Goal: Transaction & Acquisition: Obtain resource

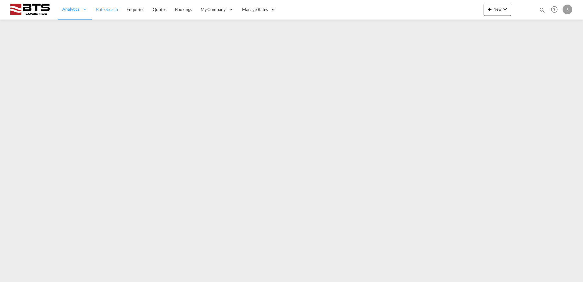
click at [109, 10] on span "Rate Search" at bounding box center [107, 9] width 22 height 5
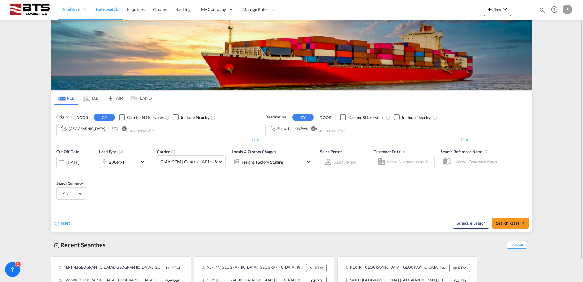
click at [315, 129] on md-icon "Remove" at bounding box center [313, 128] width 5 height 5
type input "guaya"
click at [287, 180] on div "Guaya quil Ecuador ECGYE" at bounding box center [317, 181] width 116 height 18
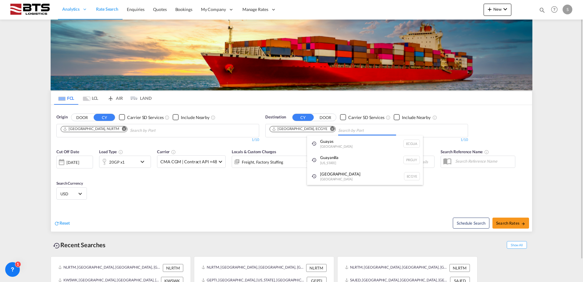
drag, startPoint x: 209, startPoint y: 185, endPoint x: 199, endPoint y: 186, distance: 10.4
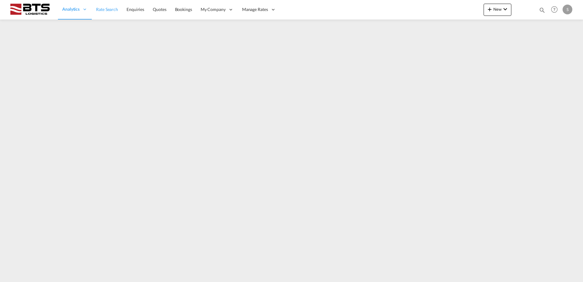
click at [104, 9] on span "Rate Search" at bounding box center [107, 9] width 22 height 5
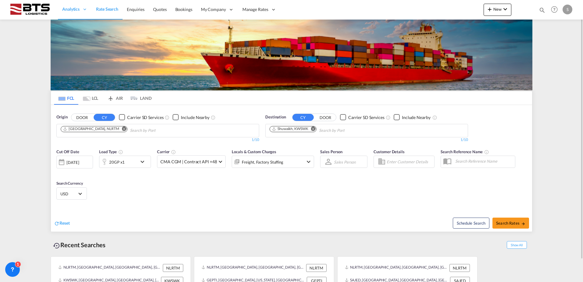
click at [118, 129] on button "Remove" at bounding box center [122, 129] width 9 height 6
click at [101, 129] on input "Chips input." at bounding box center [90, 131] width 58 height 10
click at [98, 129] on body "Analytics Reports Dashboard Rate Search Enquiries Quotes Bookings" at bounding box center [291, 141] width 583 height 282
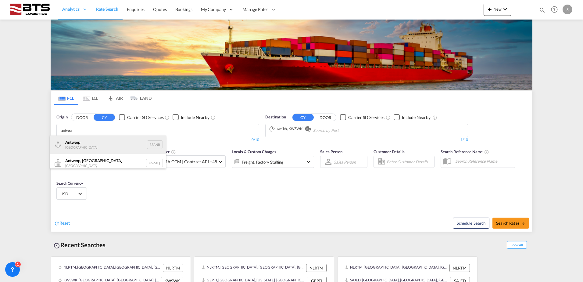
type input "antwer"
click at [91, 141] on div "Antwer p Belgium BEANR" at bounding box center [108, 144] width 116 height 18
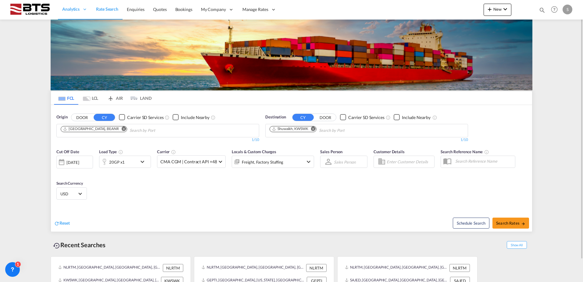
click at [316, 129] on md-icon "Remove" at bounding box center [313, 128] width 5 height 5
click at [307, 129] on input "Chips input." at bounding box center [299, 131] width 58 height 10
click at [305, 129] on body "Analytics Reports Dashboard Rate Search Enquiries Quotes Bookings" at bounding box center [291, 141] width 583 height 282
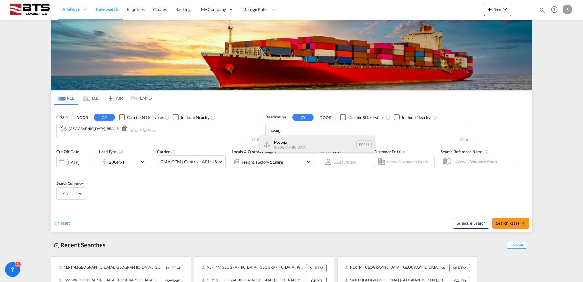
type input "posorja"
click at [292, 141] on div "Posorja [GEOGRAPHIC_DATA] ECPSJ" at bounding box center [317, 144] width 116 height 18
click at [144, 160] on md-icon "icon-chevron-down" at bounding box center [144, 161] width 10 height 7
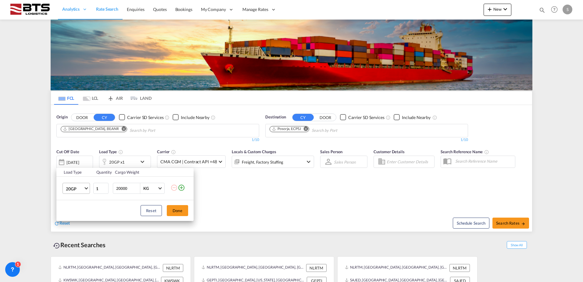
click at [88, 189] on md-select-value "20GP" at bounding box center [77, 188] width 24 height 10
click at [74, 243] on div "40HR" at bounding box center [71, 246] width 11 height 6
click at [173, 212] on button "Done" at bounding box center [177, 210] width 21 height 11
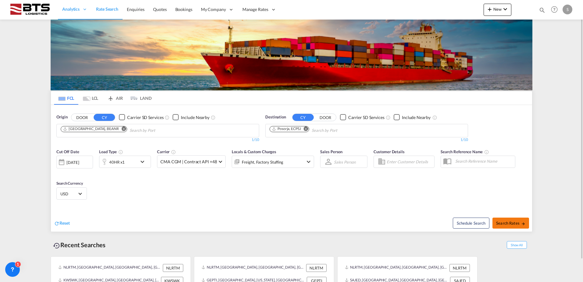
click at [505, 224] on span "Search Rates" at bounding box center [510, 222] width 29 height 5
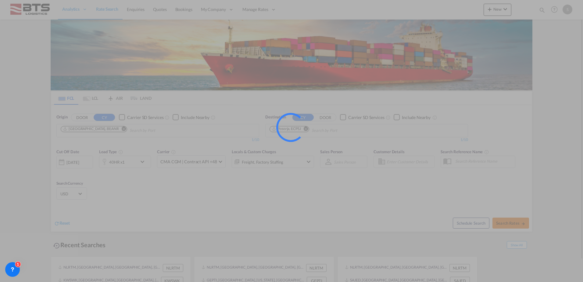
type input "BEANR to ECPSJ / [DATE]"
